Goal: Information Seeking & Learning: Learn about a topic

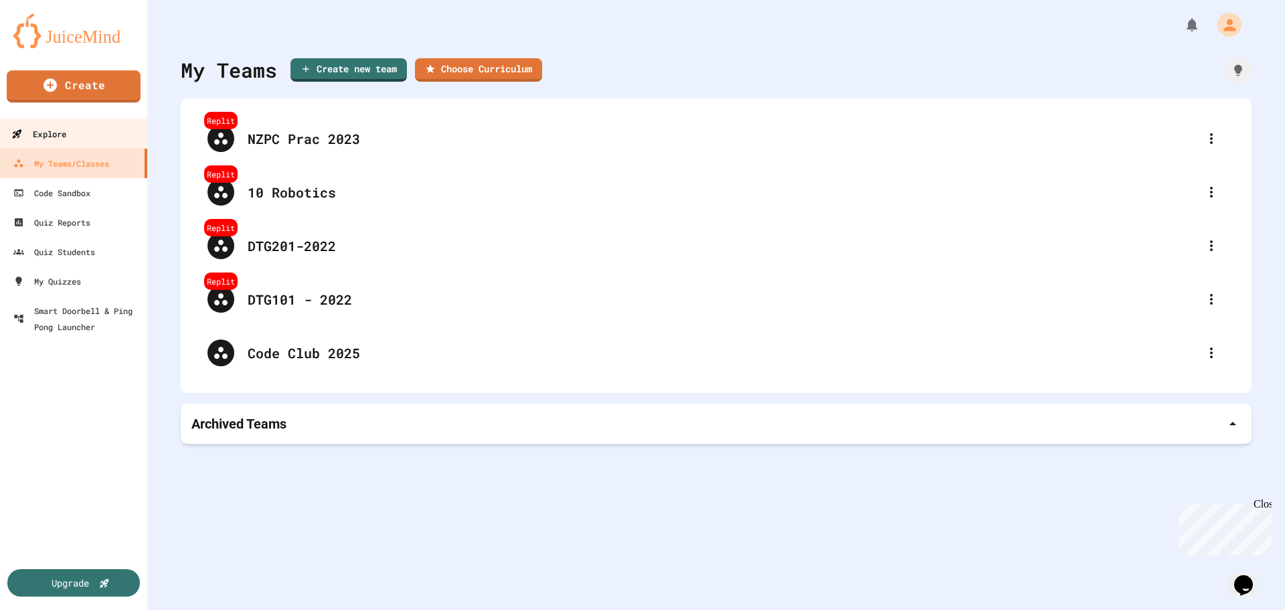
click at [31, 134] on div "Explore" at bounding box center [38, 134] width 55 height 17
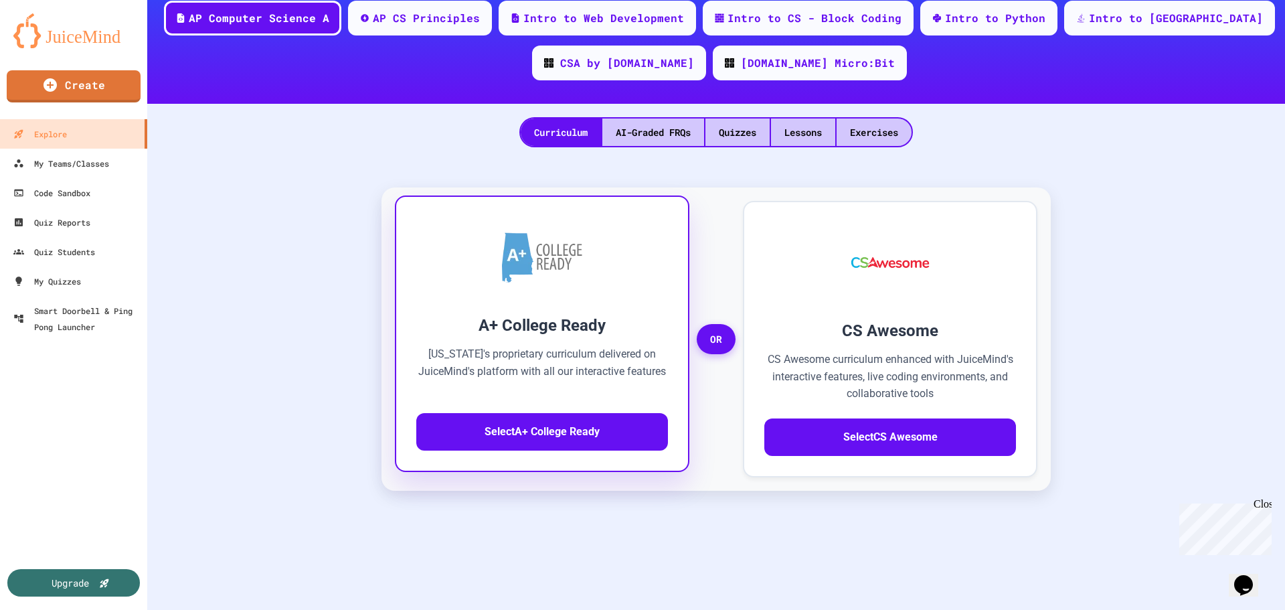
scroll to position [134, 0]
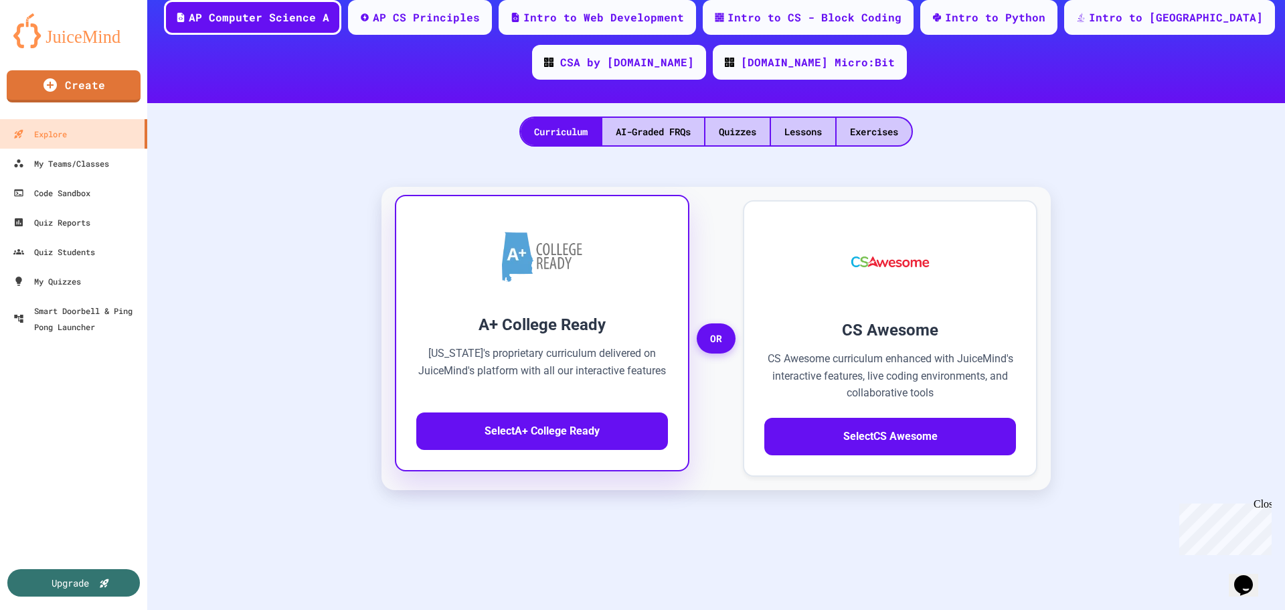
click at [502, 262] on img at bounding box center [542, 256] width 80 height 50
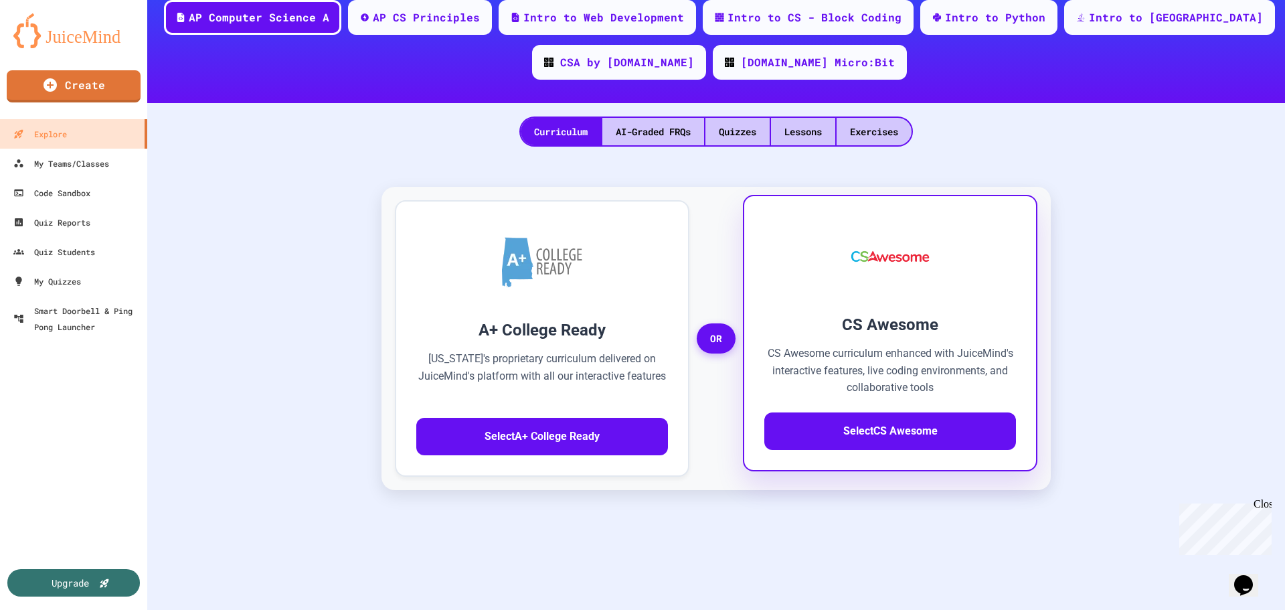
click at [864, 335] on h3 "CS Awesome" at bounding box center [890, 324] width 252 height 24
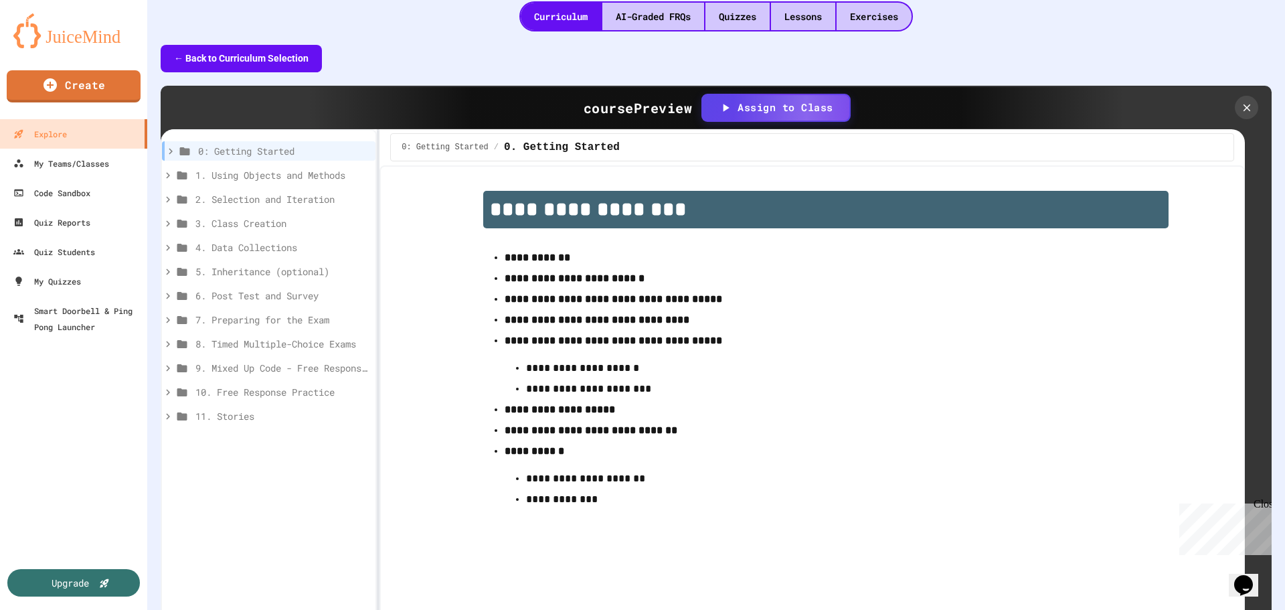
scroll to position [345, 0]
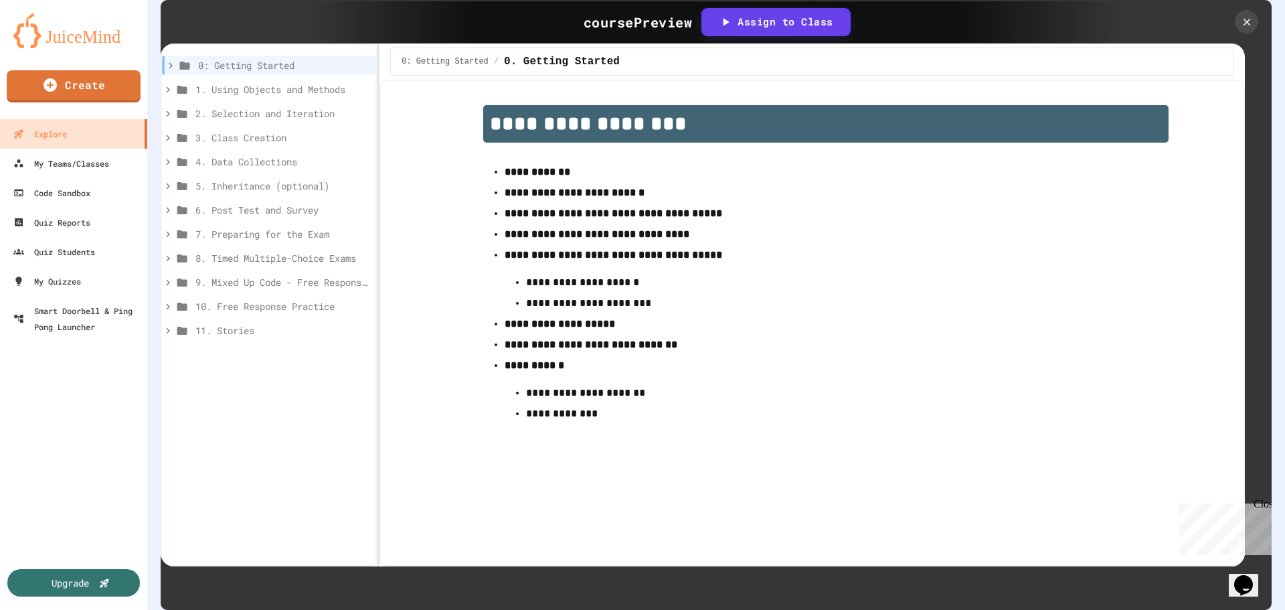
click at [575, 396] on p "**********" at bounding box center [825, 392] width 599 height 17
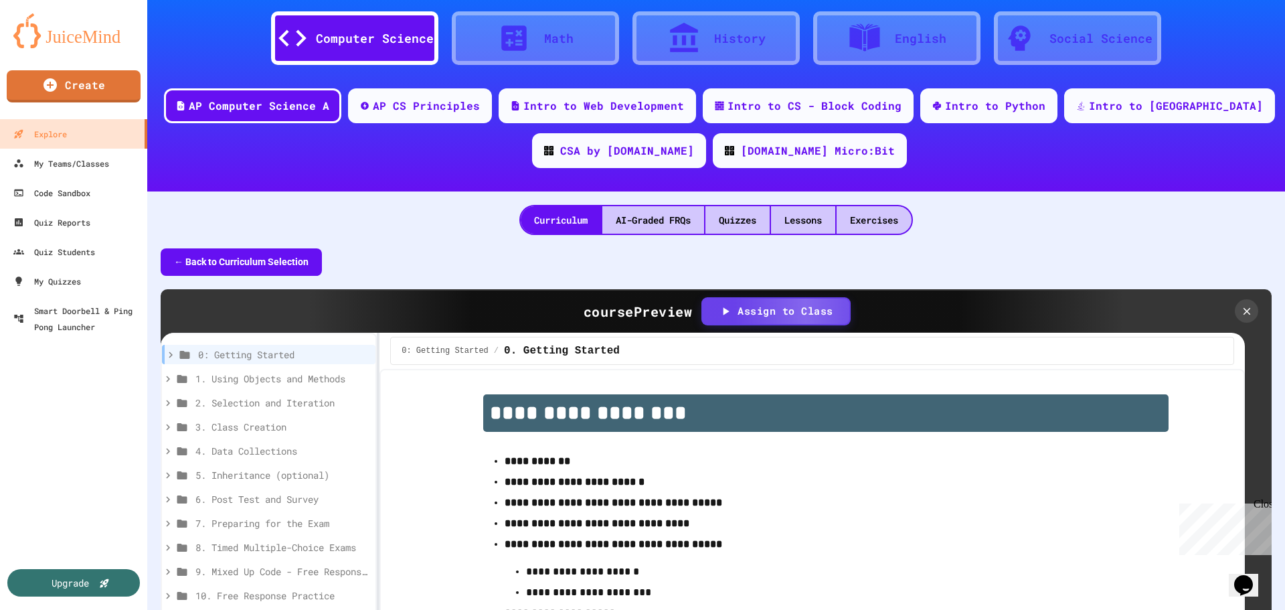
scroll to position [0, 0]
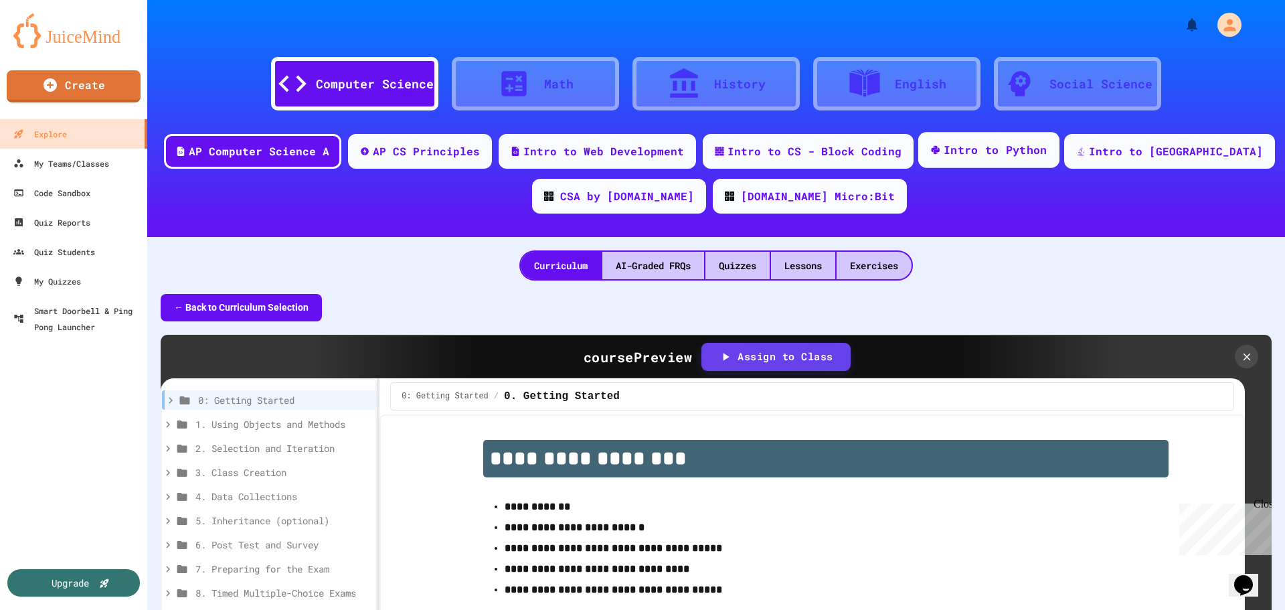
click at [1040, 157] on div "Intro to Python" at bounding box center [995, 150] width 104 height 17
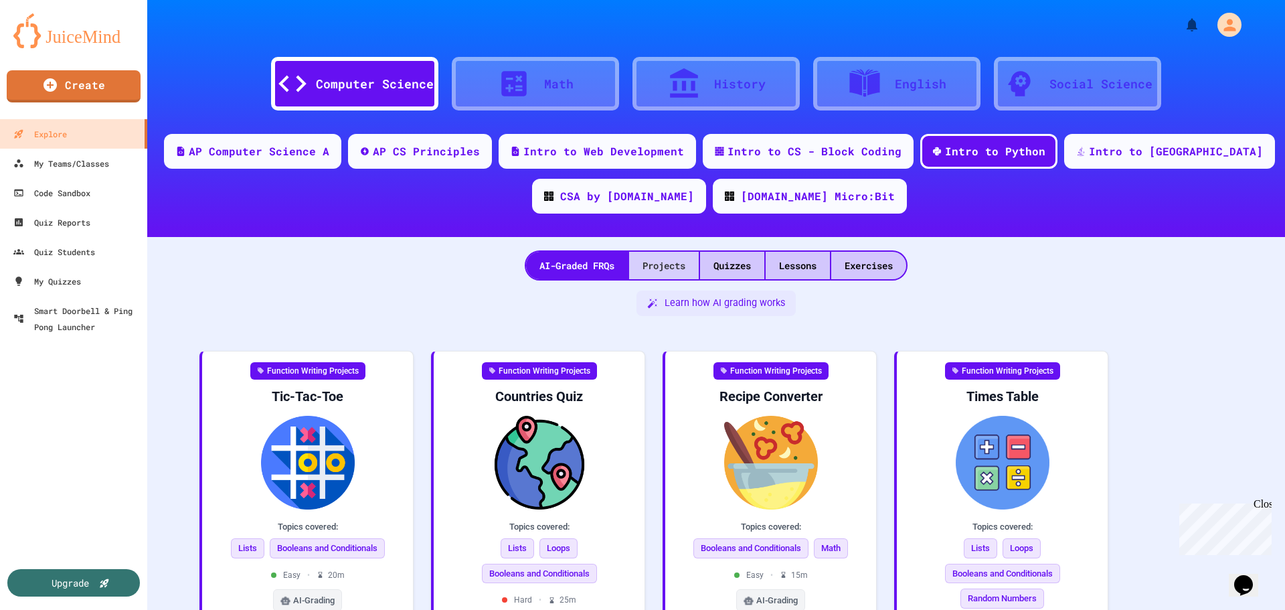
click at [654, 268] on div "Projects" at bounding box center [664, 265] width 70 height 27
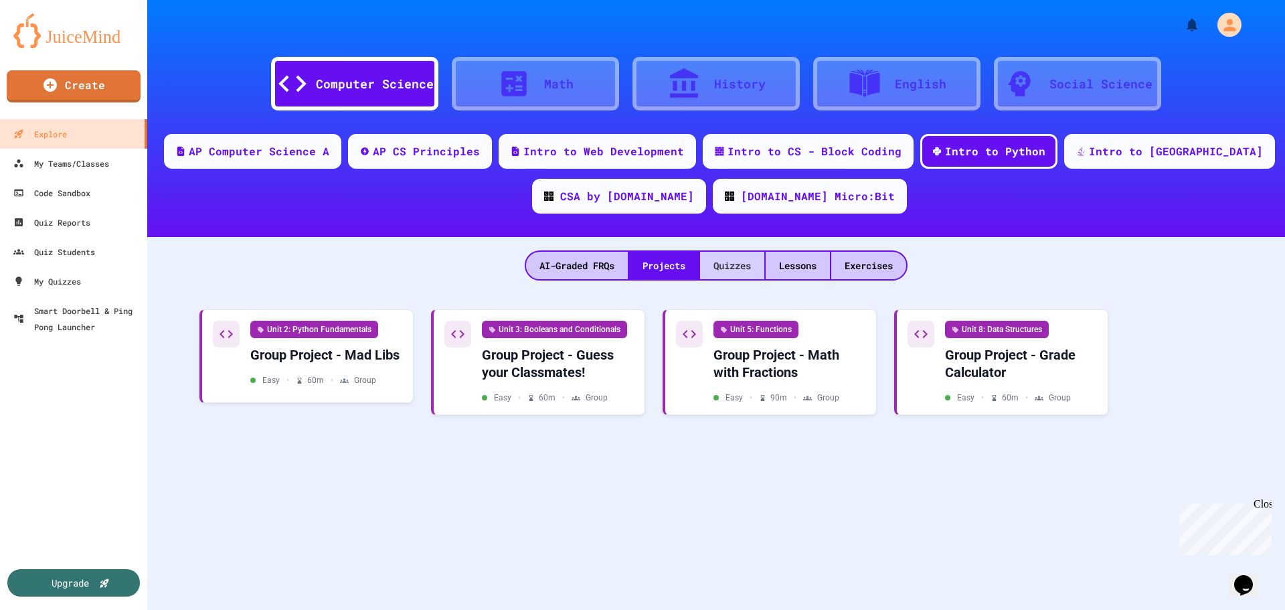
click at [733, 268] on div "Quizzes" at bounding box center [732, 265] width 64 height 27
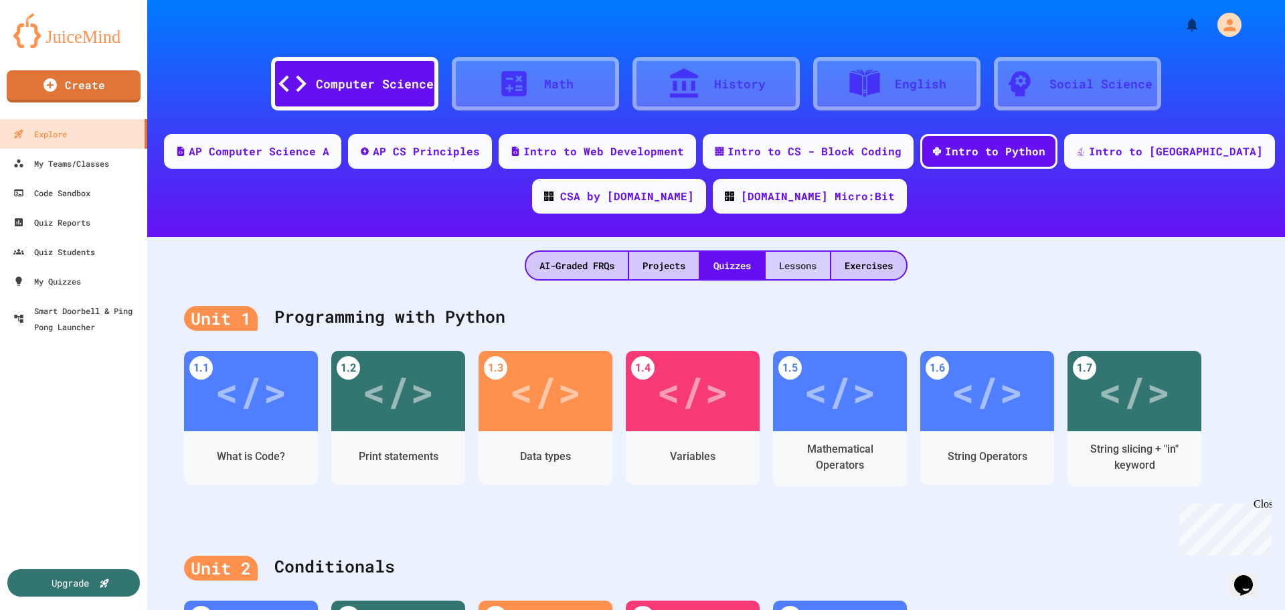
click at [806, 264] on div "Lessons" at bounding box center [797, 265] width 64 height 27
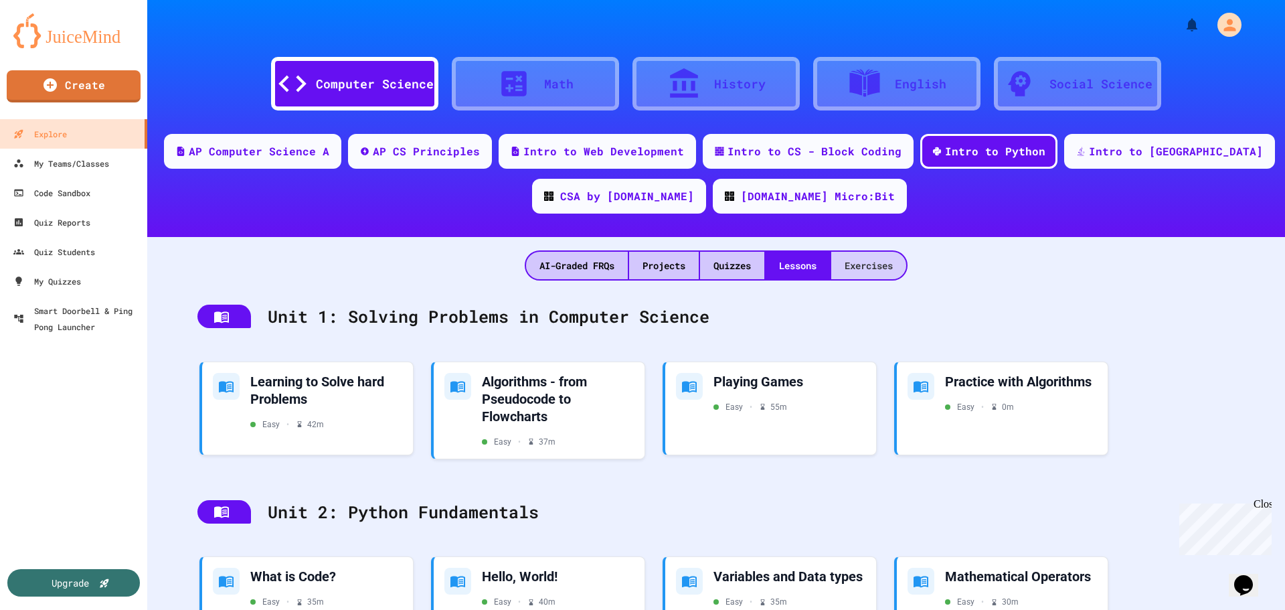
click at [873, 270] on div "Exercises" at bounding box center [868, 265] width 75 height 27
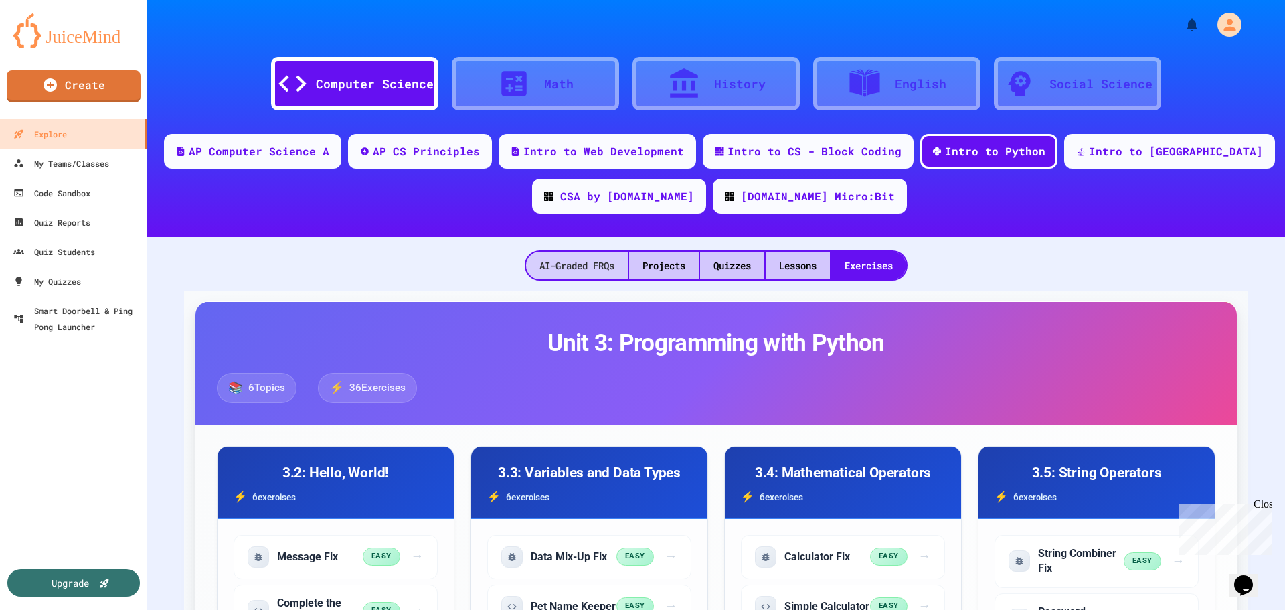
click at [575, 266] on div "AI-Graded FRQs" at bounding box center [577, 265] width 102 height 27
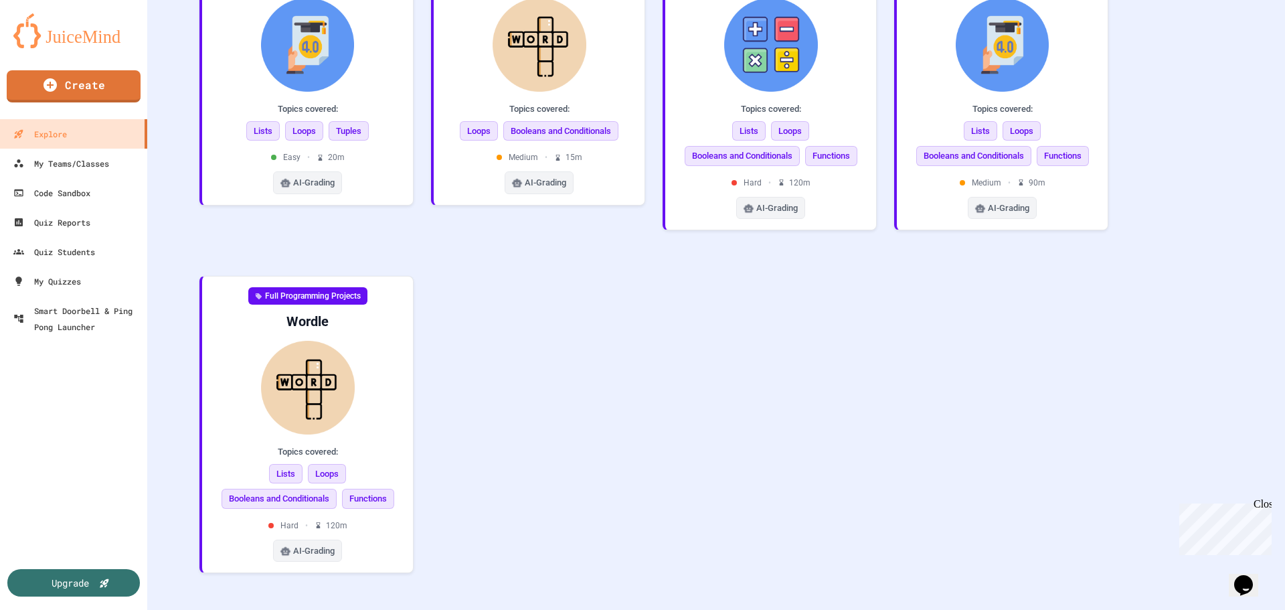
scroll to position [728, 0]
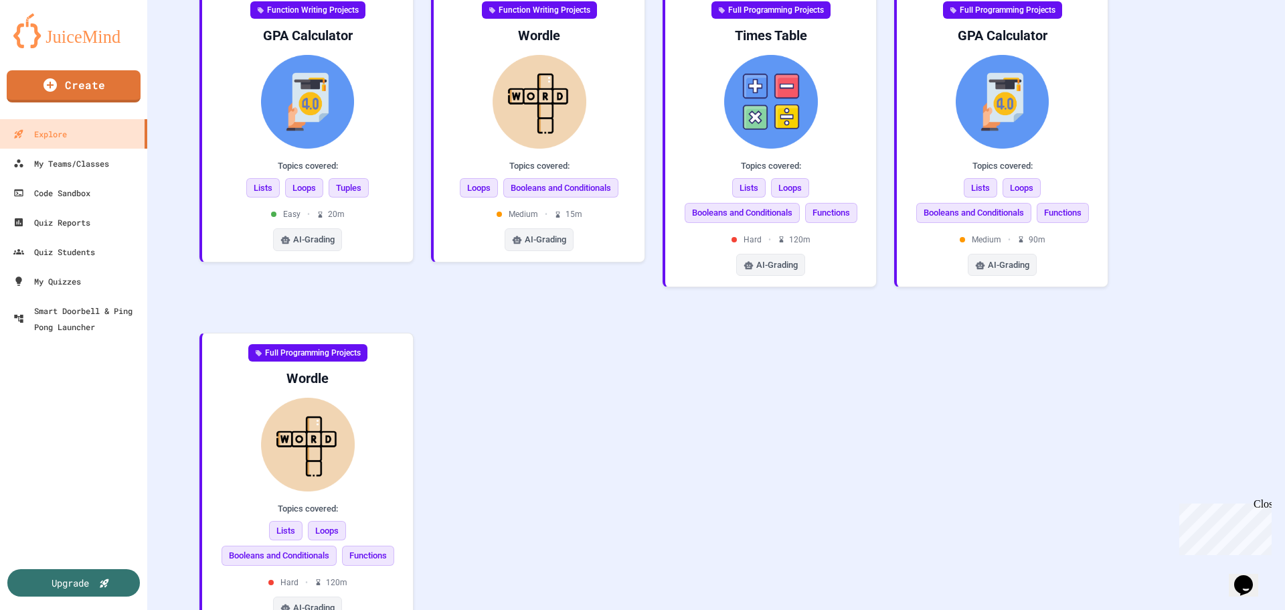
drag, startPoint x: 575, startPoint y: 347, endPoint x: 496, endPoint y: 375, distance: 83.8
click at [496, 375] on div "Function Writing Projects Tic-Tac-Toe Topics covered: Lists Booleans and Condit…" at bounding box center [716, 131] width 1064 height 1040
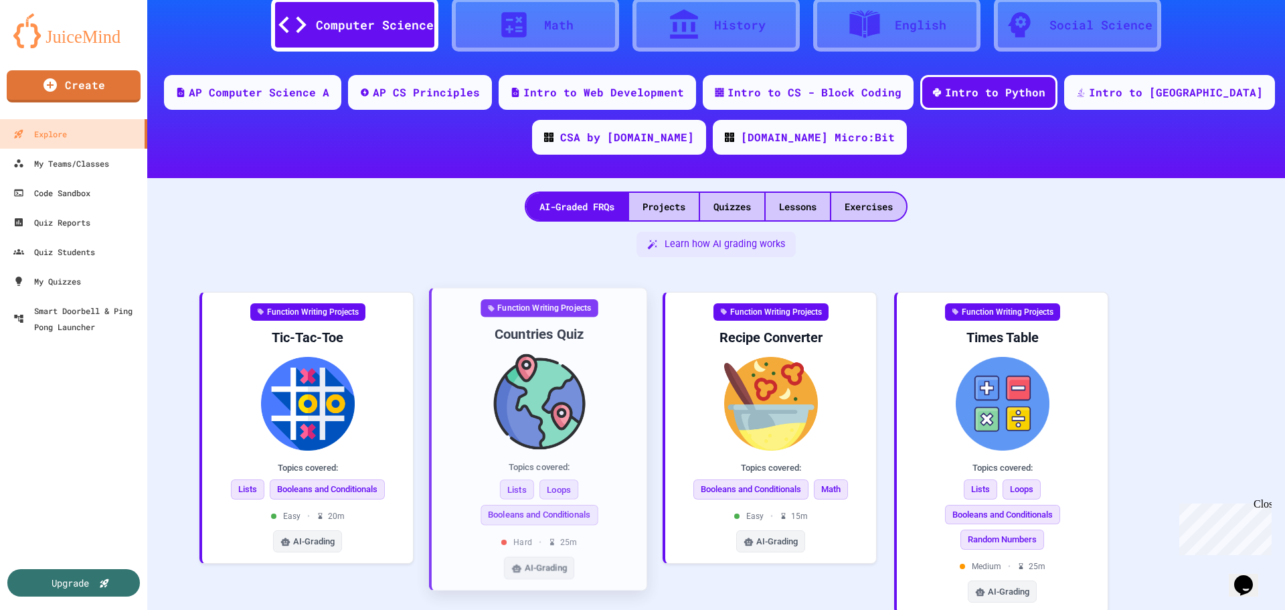
scroll to position [0, 0]
